Goal: Information Seeking & Learning: Compare options

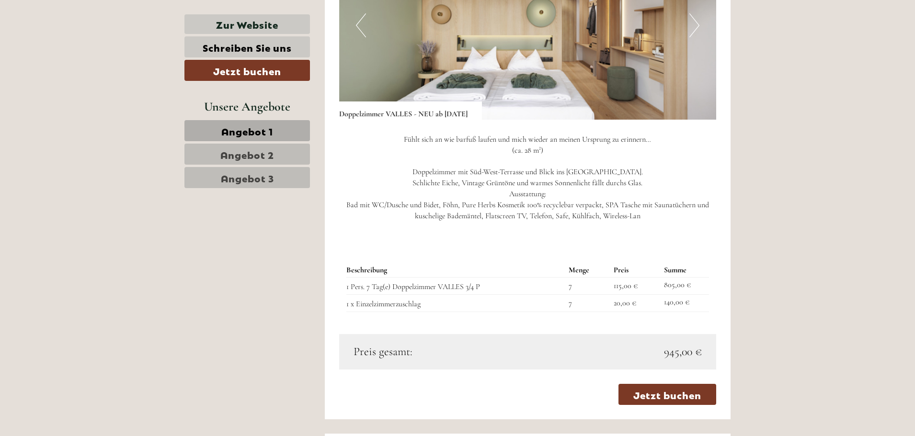
scroll to position [782, 0]
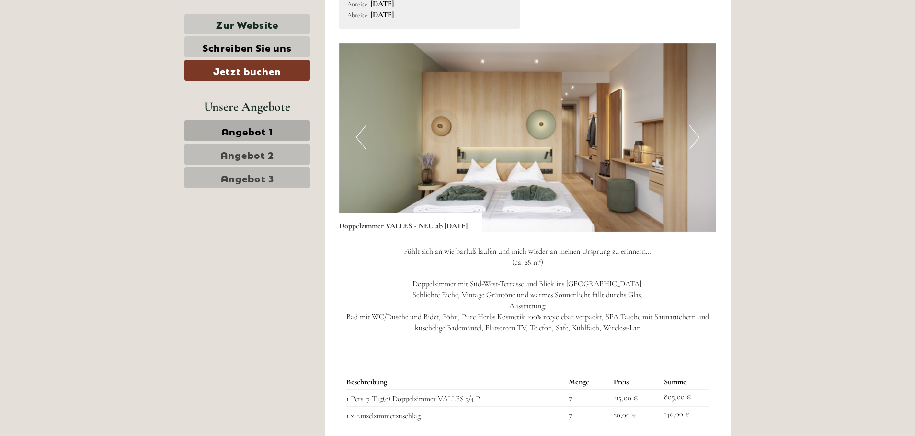
click at [691, 135] on button "Next" at bounding box center [694, 137] width 10 height 24
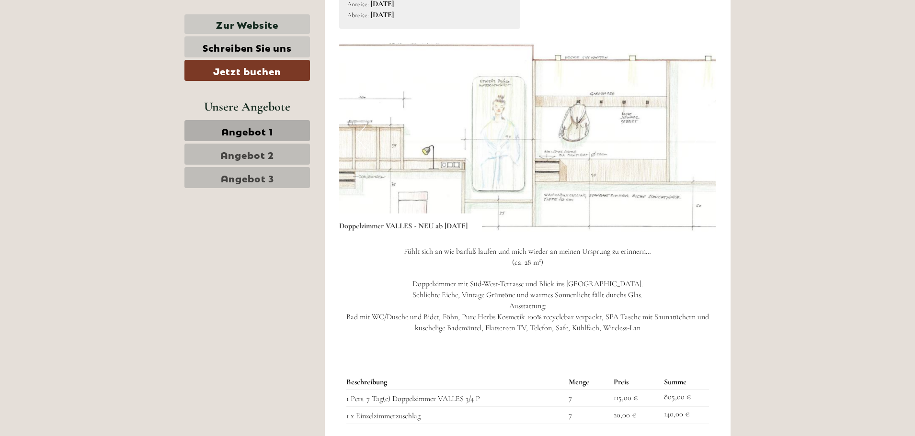
click at [691, 135] on button "Next" at bounding box center [694, 137] width 10 height 24
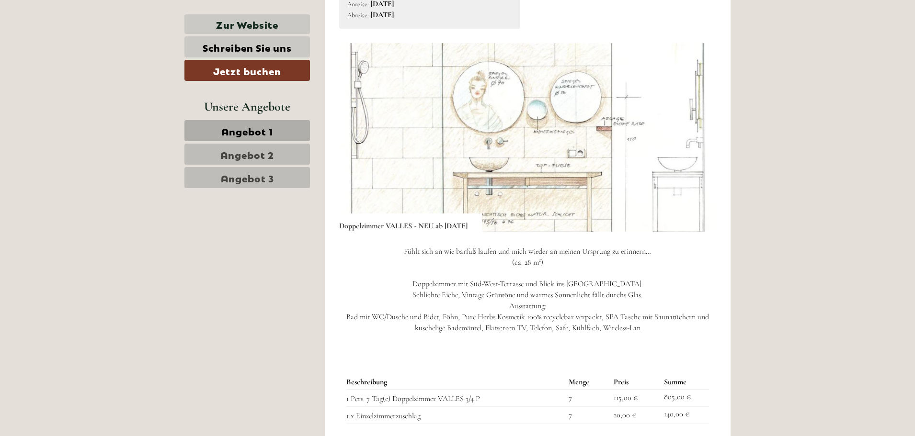
click at [691, 135] on button "Next" at bounding box center [694, 137] width 10 height 24
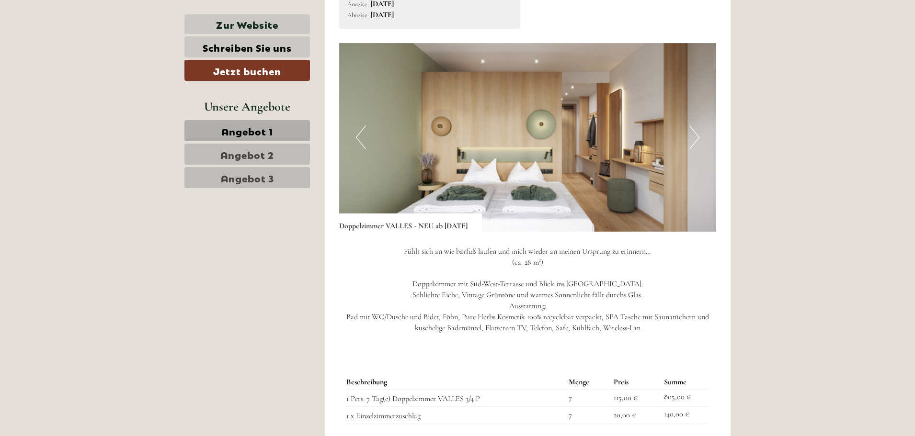
click at [691, 135] on button "Next" at bounding box center [694, 137] width 10 height 24
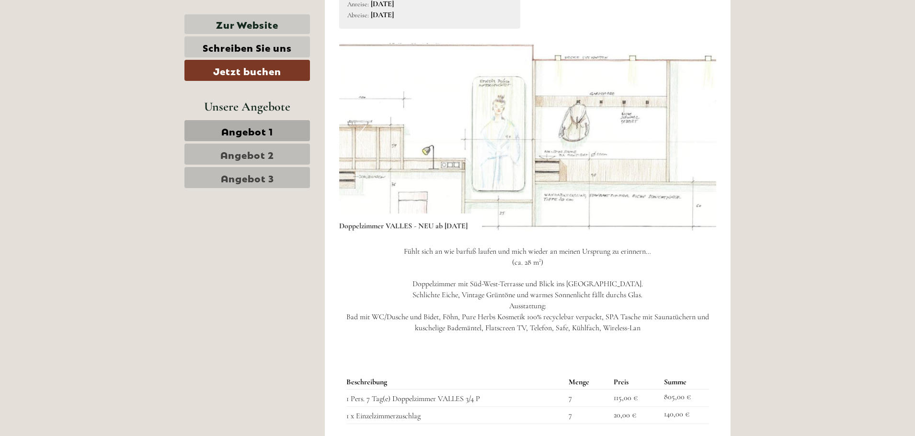
click at [363, 137] on button "Previous" at bounding box center [361, 137] width 10 height 24
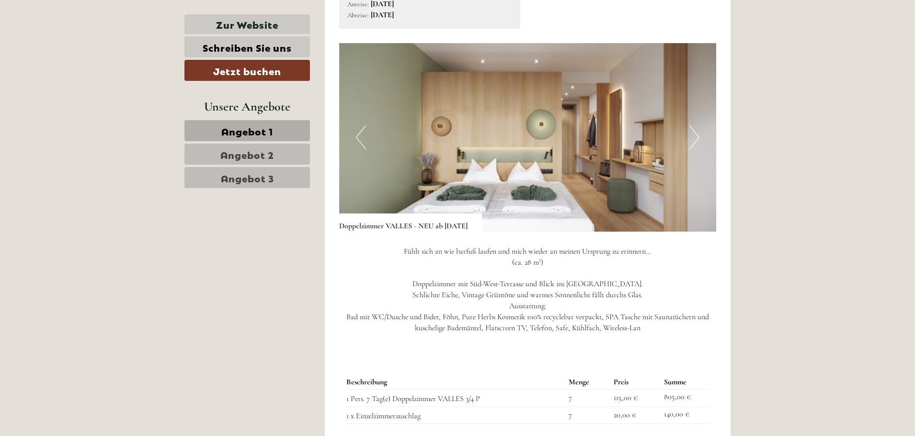
click at [363, 138] on button "Previous" at bounding box center [361, 137] width 10 height 24
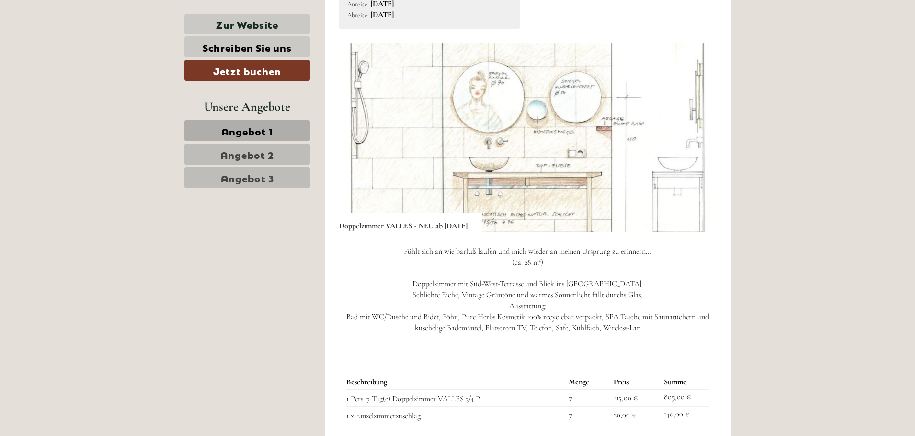
click at [363, 138] on button "Previous" at bounding box center [361, 137] width 10 height 24
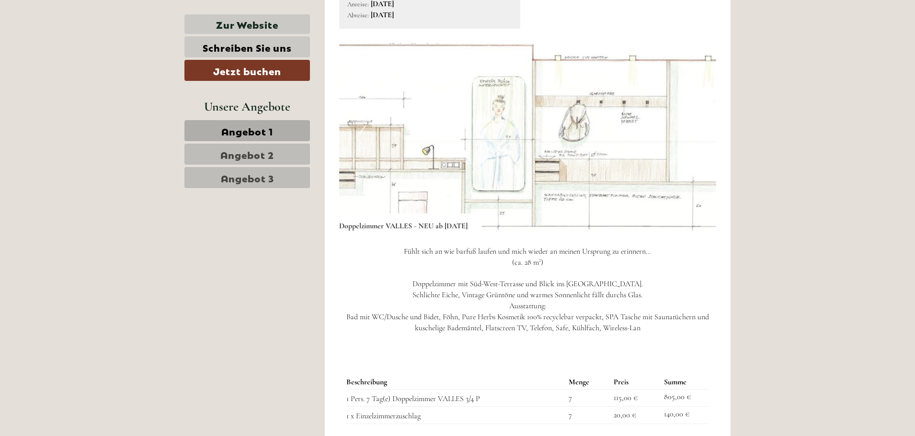
click at [363, 138] on button "Previous" at bounding box center [361, 137] width 10 height 24
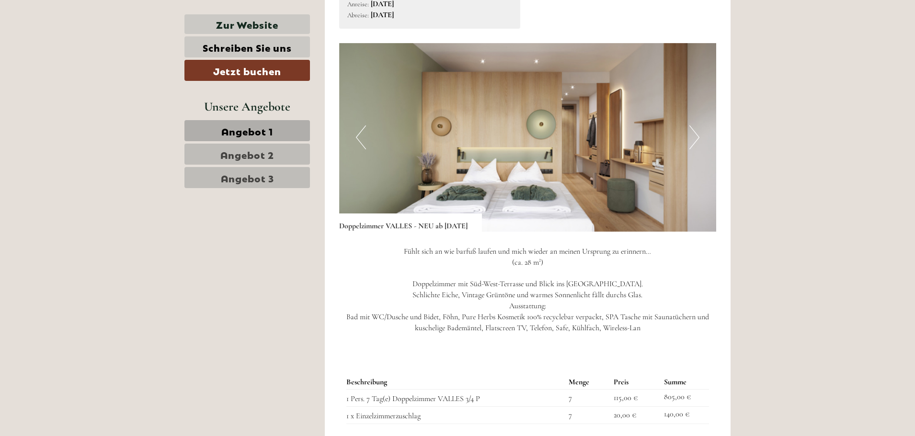
scroll to position [894, 0]
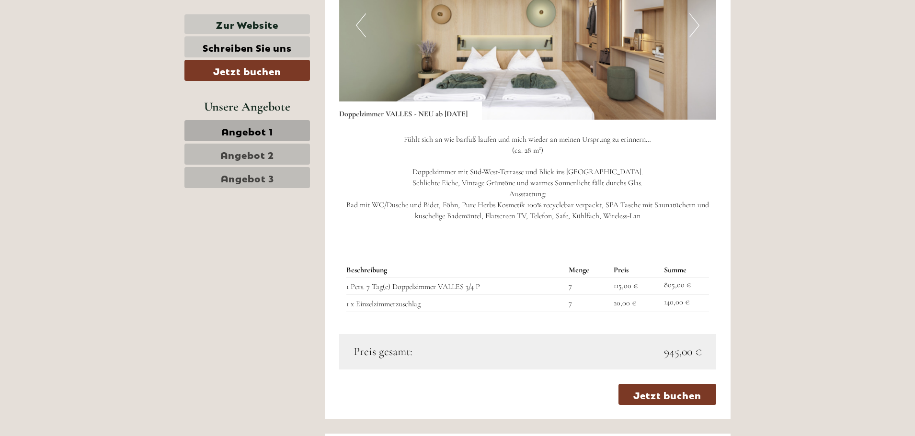
click at [235, 137] on link "Angebot 1" at bounding box center [246, 130] width 125 height 21
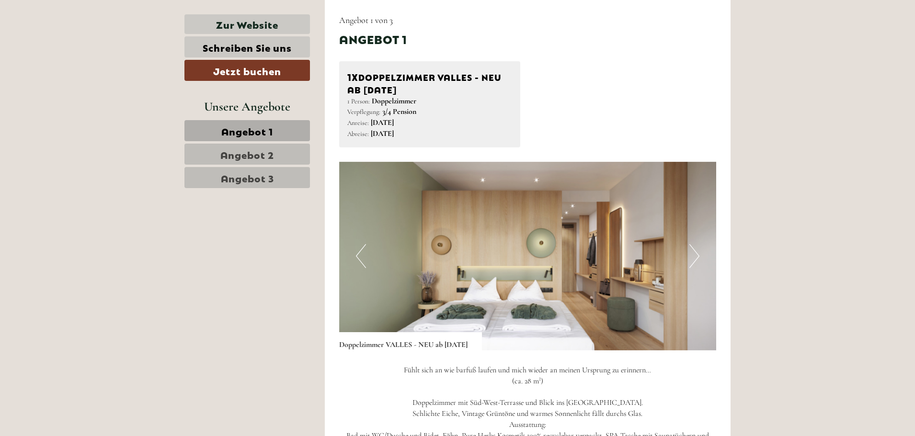
click at [236, 154] on span "Angebot 2" at bounding box center [247, 153] width 54 height 13
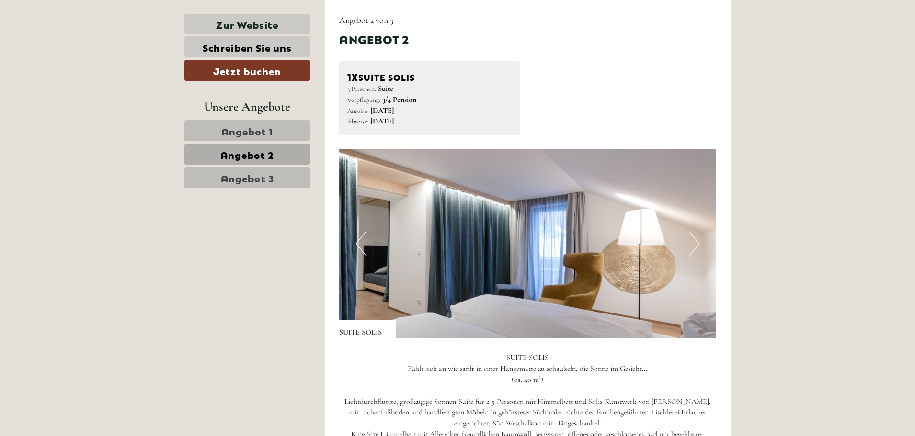
click at [234, 177] on span "Angebot 3" at bounding box center [247, 177] width 53 height 13
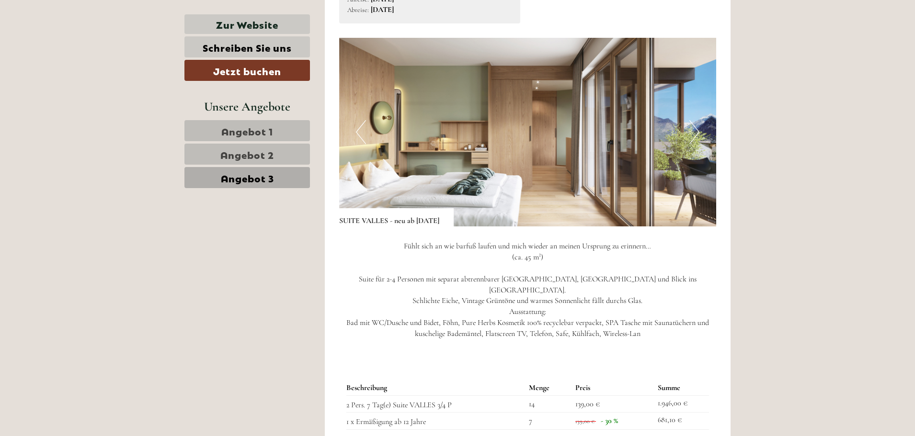
scroll to position [886, 0]
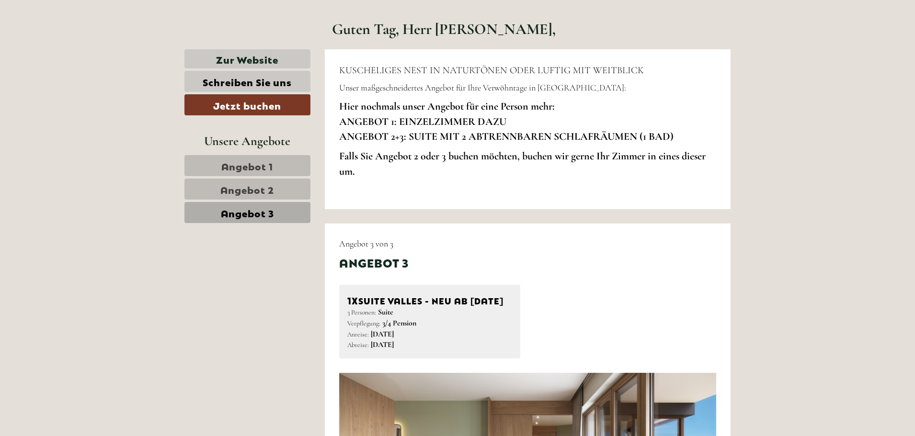
click at [237, 182] on span "Angebot 2" at bounding box center [247, 188] width 54 height 13
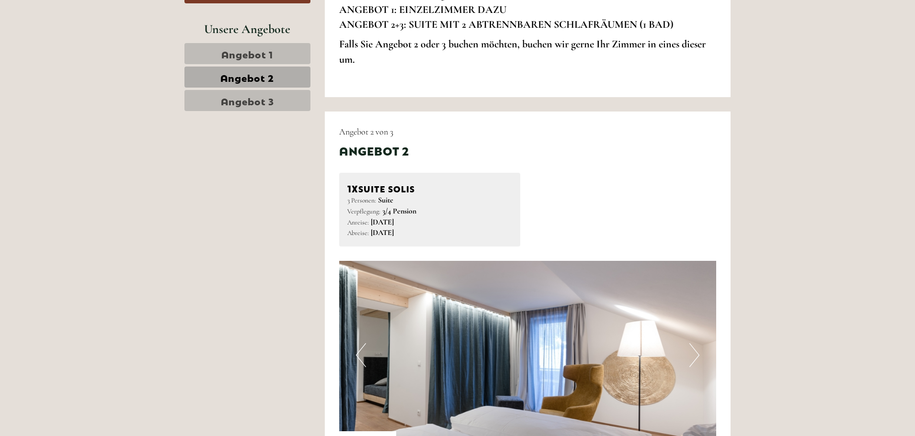
scroll to position [440, 0]
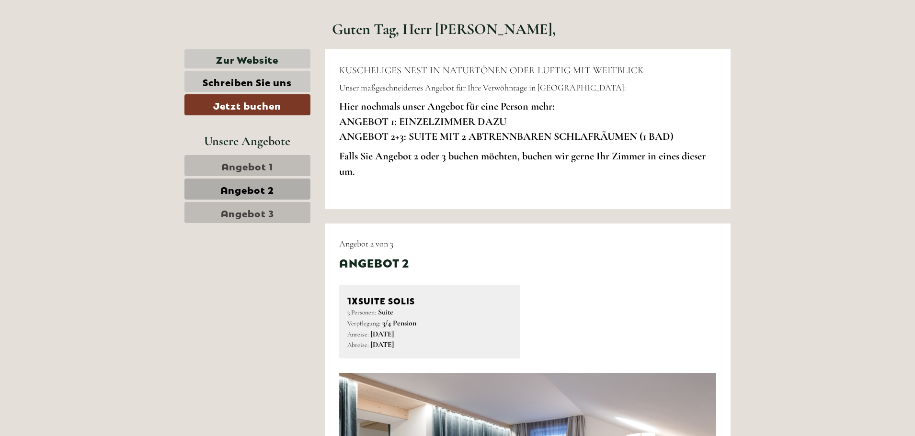
click at [231, 170] on span "Angebot 1" at bounding box center [247, 165] width 52 height 13
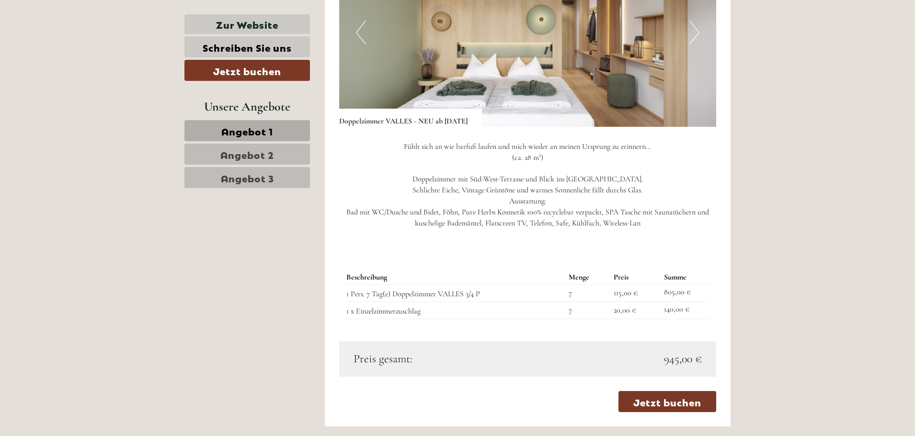
scroll to position [775, 0]
